Goal: Task Accomplishment & Management: Use online tool/utility

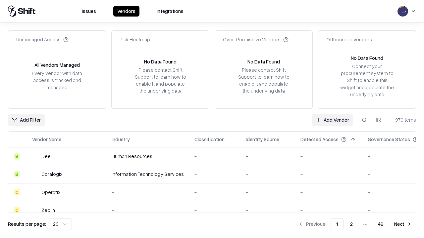
click at [332, 120] on link "Add Vendor" at bounding box center [331, 120] width 41 height 12
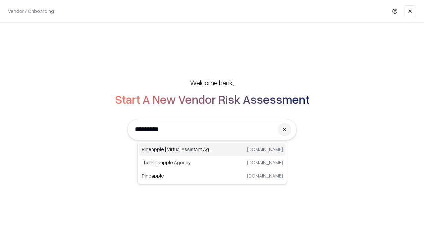
click at [212, 150] on div "Pineapple | Virtual Assistant Agency [DOMAIN_NAME]" at bounding box center [212, 149] width 146 height 13
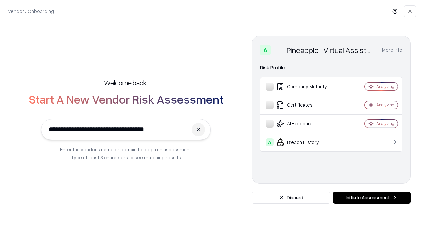
type input "**********"
click at [371, 198] on button "Initiate Assessment" at bounding box center [372, 198] width 78 height 12
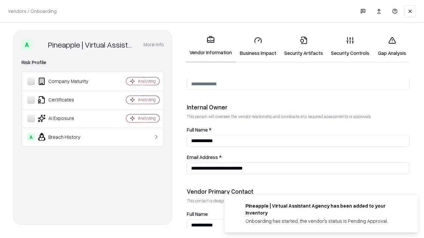
scroll to position [343, 0]
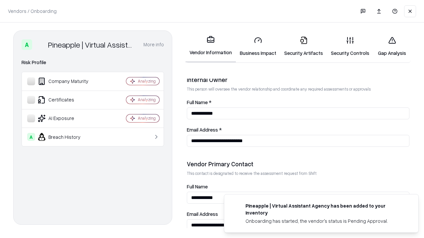
click at [303, 46] on link "Security Artifacts" at bounding box center [303, 46] width 47 height 31
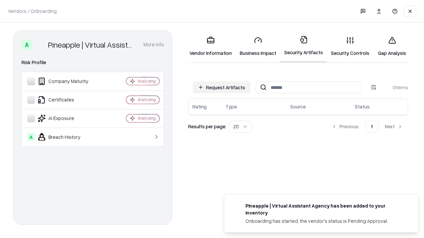
click at [221, 87] on button "Request Artifacts" at bounding box center [222, 87] width 58 height 12
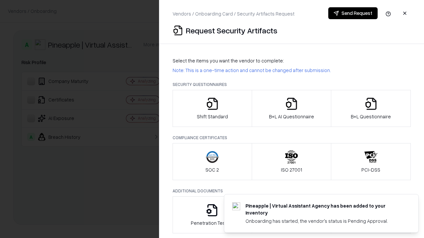
click at [370, 109] on icon "button" at bounding box center [370, 103] width 13 height 13
click at [291, 109] on icon "button" at bounding box center [291, 103] width 13 height 13
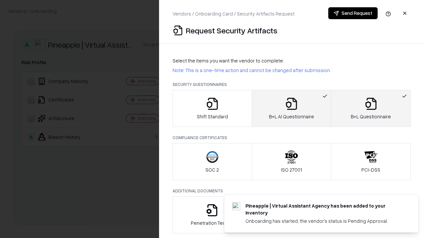
click at [352, 13] on button "Send Request" at bounding box center [352, 13] width 49 height 12
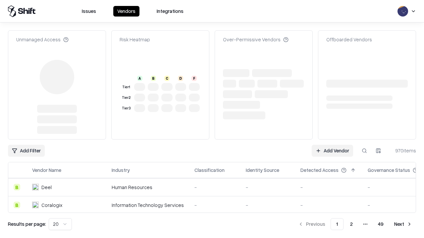
click at [332, 145] on link "Add Vendor" at bounding box center [331, 151] width 41 height 12
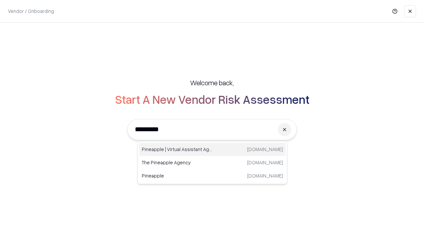
click at [212, 150] on div "Pineapple | Virtual Assistant Agency [DOMAIN_NAME]" at bounding box center [212, 149] width 146 height 13
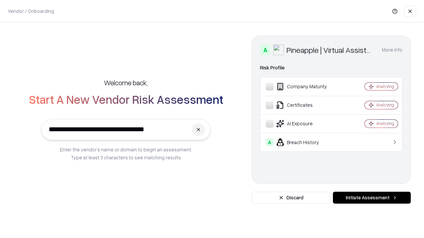
type input "**********"
click at [371, 198] on button "Initiate Assessment" at bounding box center [372, 198] width 78 height 12
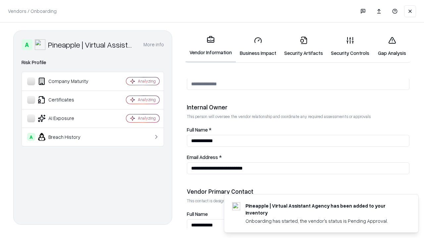
scroll to position [343, 0]
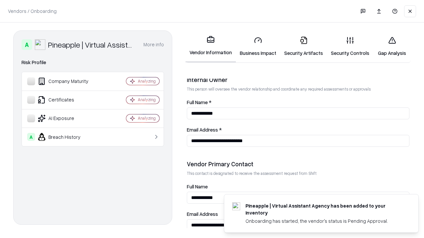
click at [391, 46] on link "Gap Analysis" at bounding box center [391, 46] width 37 height 31
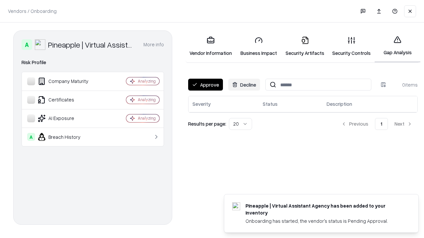
click at [205, 85] on button "Approve" at bounding box center [205, 85] width 35 height 12
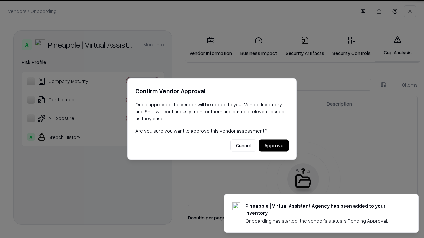
click at [273, 146] on button "Approve" at bounding box center [273, 146] width 29 height 12
